Goal: Find specific page/section: Locate a particular part of the current website

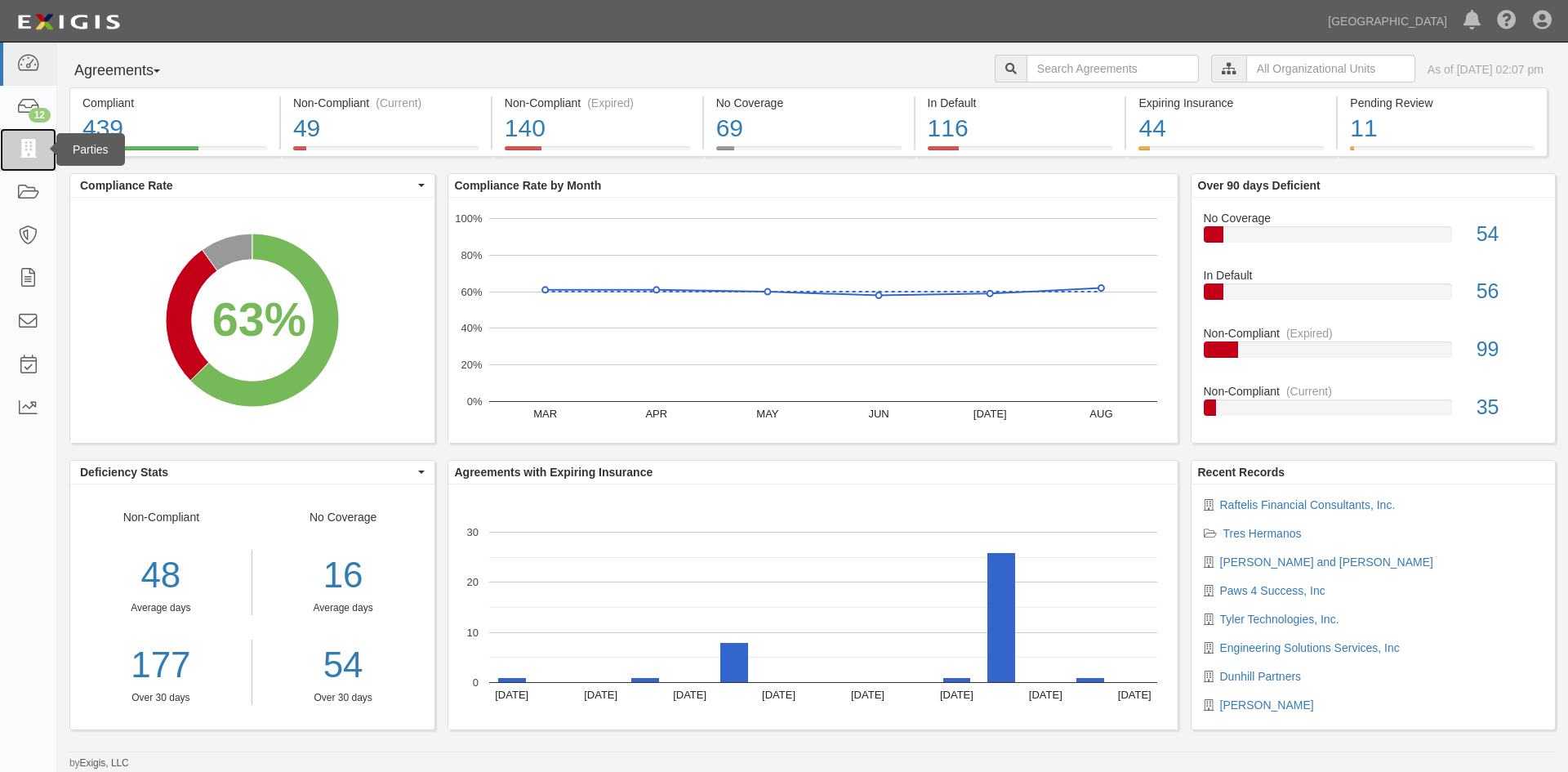
click at [25, 143] on icon at bounding box center [28, 149] width 23 height 18
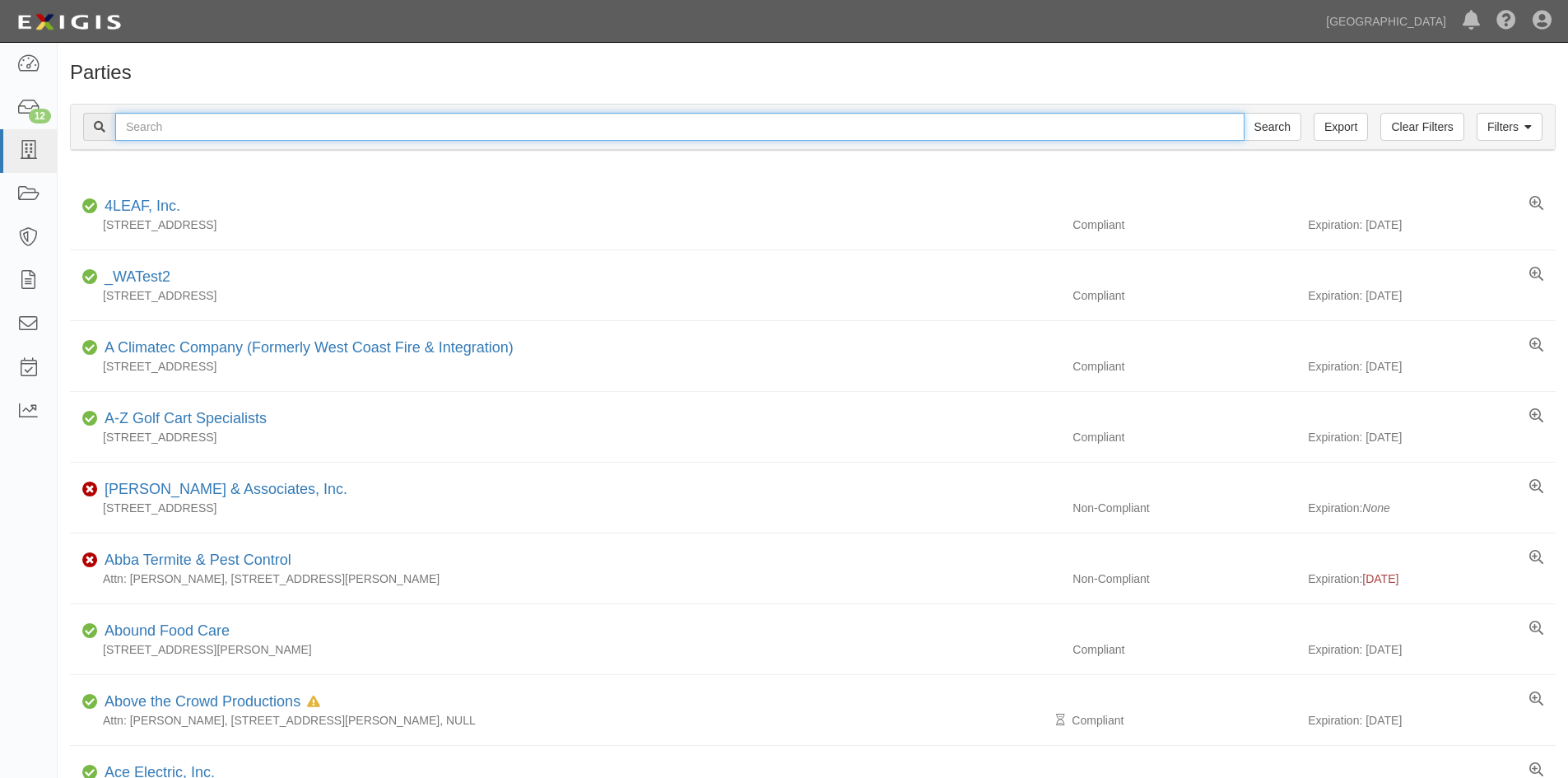
click at [620, 130] on input "text" at bounding box center [680, 127] width 1130 height 28
type input "infinity"
click at [1244, 113] on input "Search" at bounding box center [1272, 127] width 57 height 28
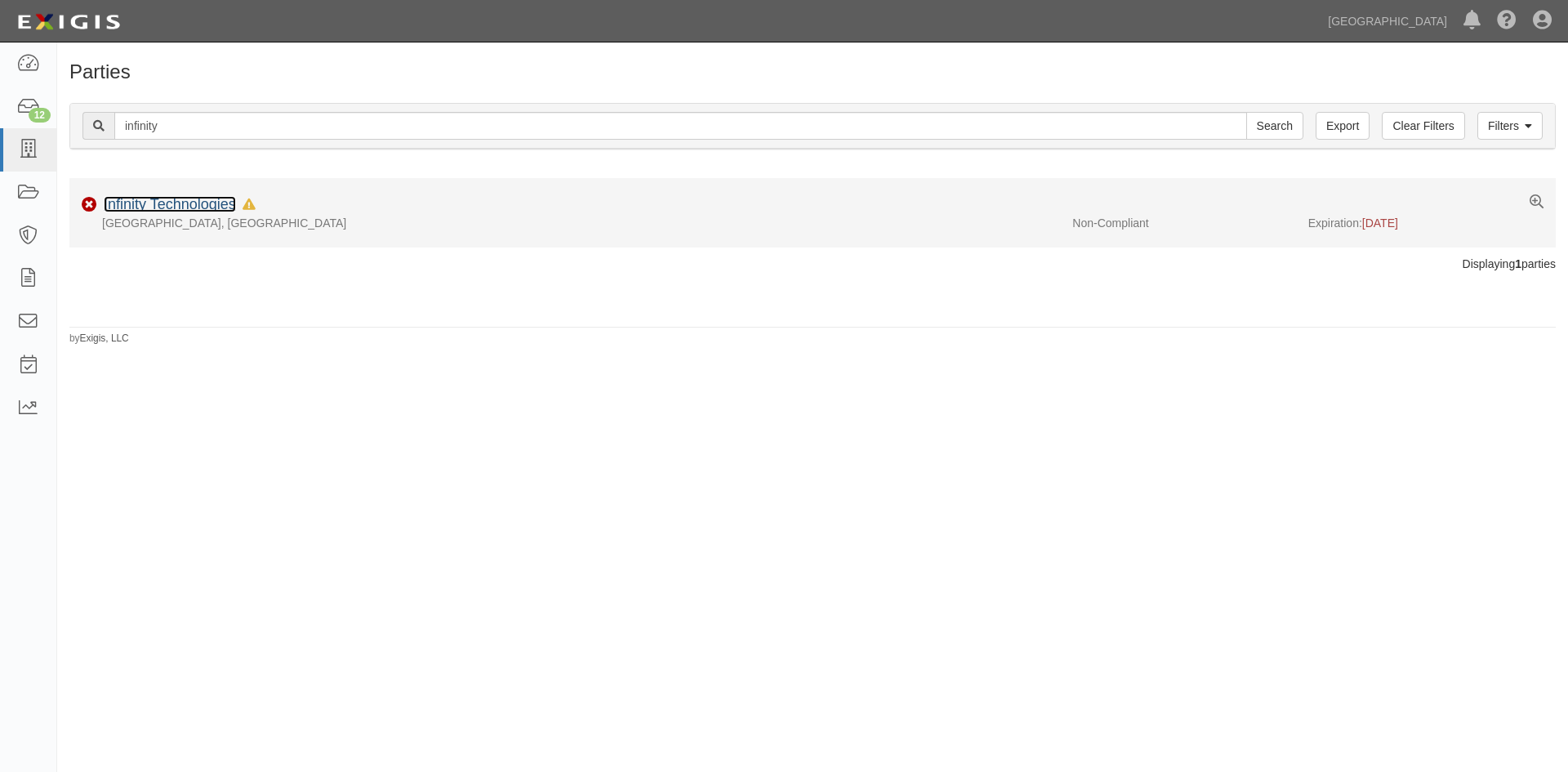
click at [156, 203] on link "Infinity Technologies" at bounding box center [169, 204] width 132 height 16
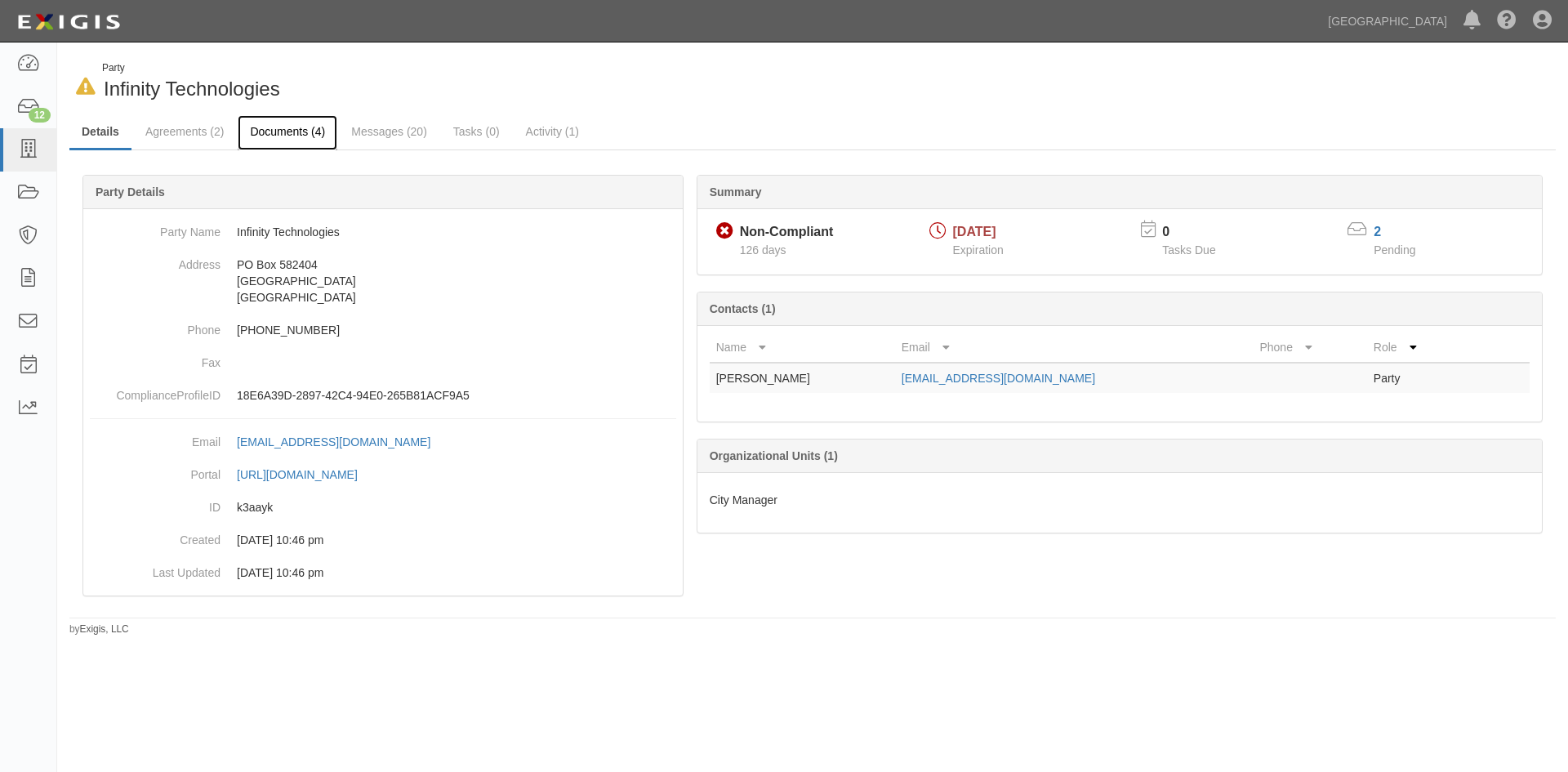
click at [293, 129] on link "Documents (4)" at bounding box center [287, 132] width 100 height 35
click at [272, 131] on link "Documents (4)" at bounding box center [287, 132] width 100 height 35
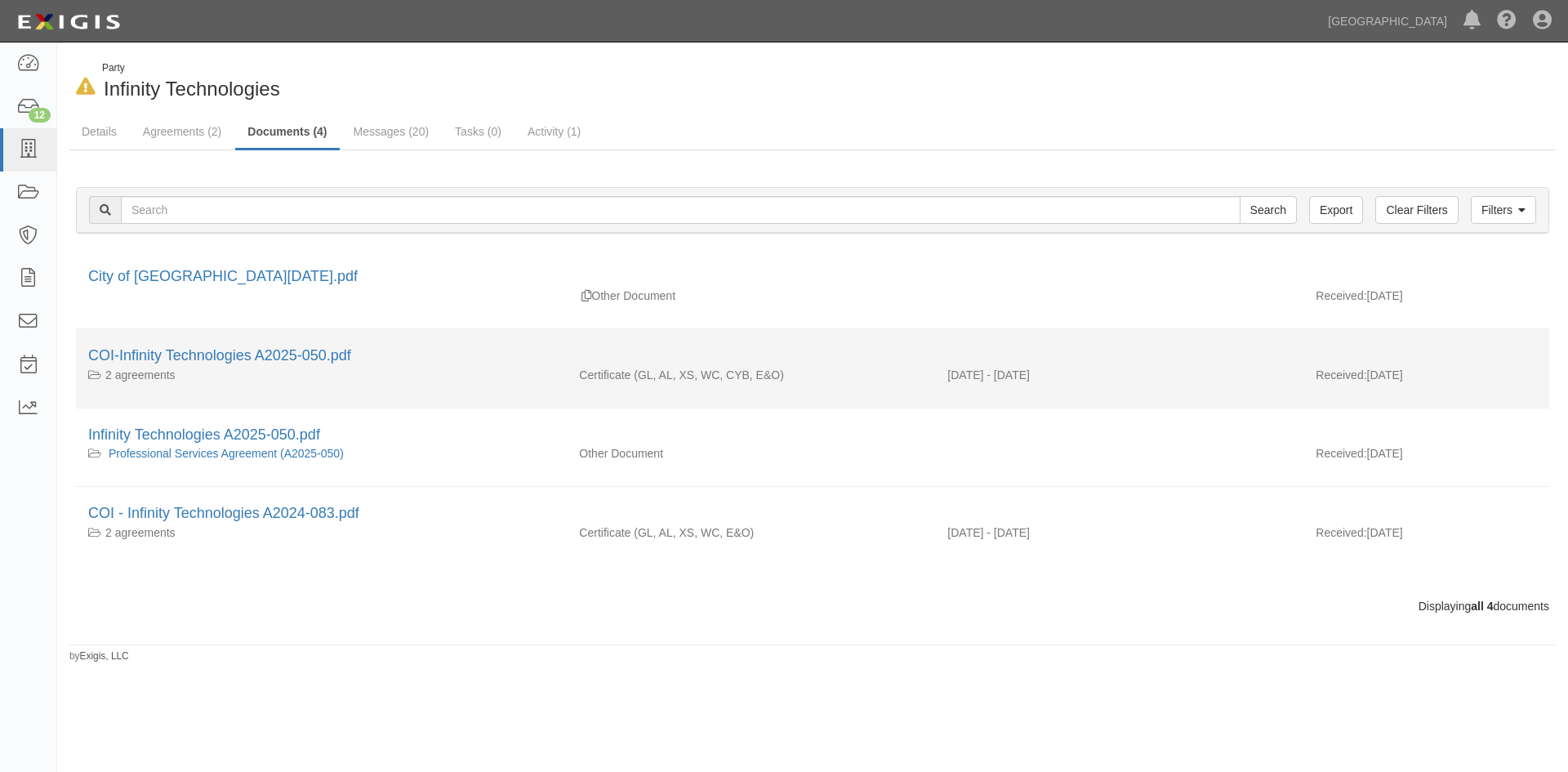
click at [246, 372] on div "2 agreements" at bounding box center [321, 375] width 467 height 16
click at [251, 359] on link "COI-Infinity Technologies A2025-050.pdf" at bounding box center [219, 355] width 263 height 16
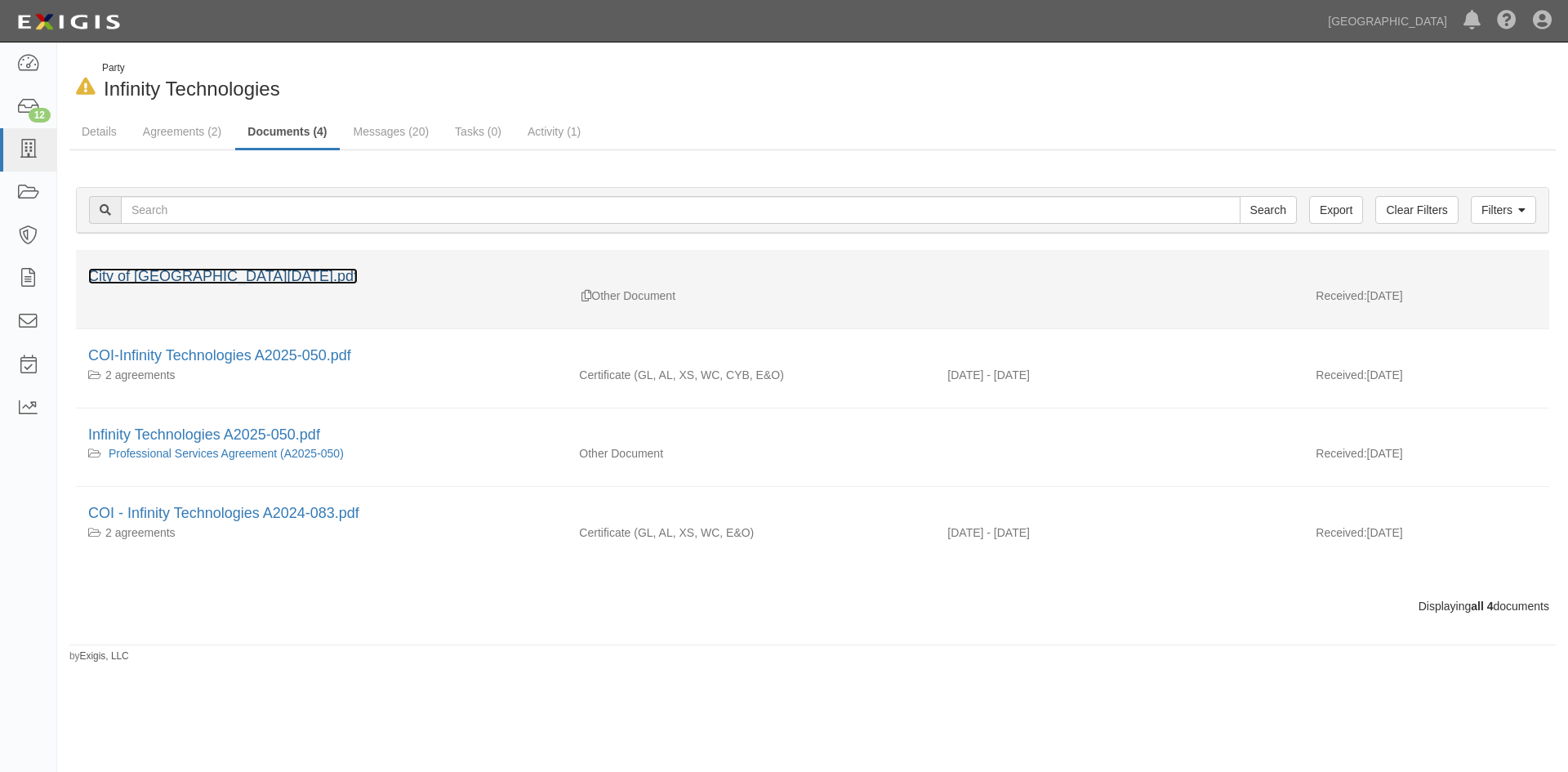
click at [180, 277] on link "City of [GEOGRAPHIC_DATA][DATE].pdf" at bounding box center [222, 275] width 270 height 16
click at [283, 272] on link "City of [GEOGRAPHIC_DATA][DATE].pdf" at bounding box center [222, 275] width 270 height 16
